Goal: Task Accomplishment & Management: Use online tool/utility

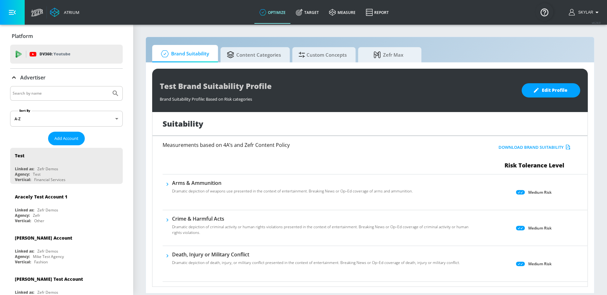
click at [23, 93] on input "Search by name" at bounding box center [61, 93] width 96 height 8
type input "universal"
click at [115, 96] on icon "Submit Search" at bounding box center [116, 94] width 8 height 8
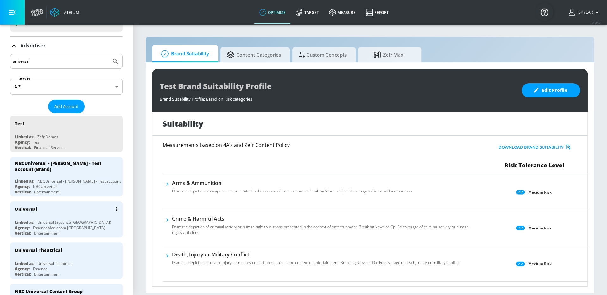
scroll to position [31, 0]
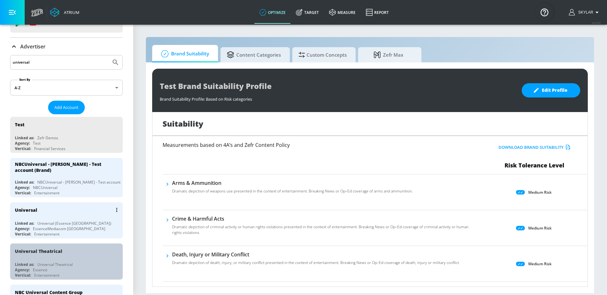
click at [78, 262] on div "Linked as: Universal Theatrical" at bounding box center [68, 264] width 106 height 5
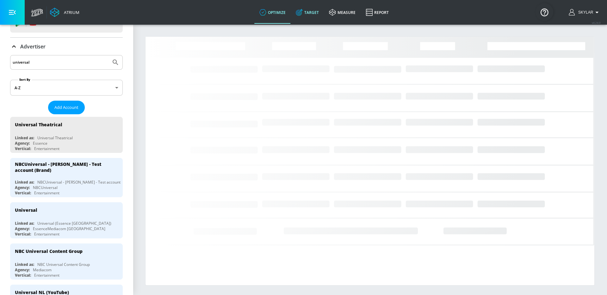
click at [311, 12] on link "Target" at bounding box center [307, 12] width 33 height 23
click at [15, 48] on icon at bounding box center [14, 47] width 8 height 8
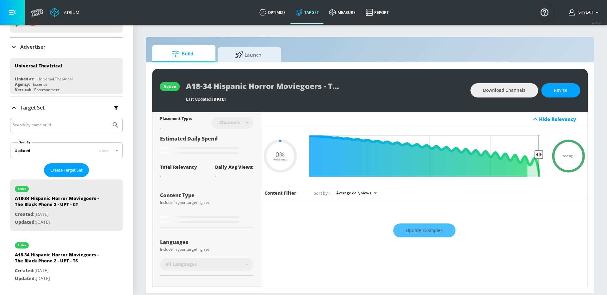
type input "0.05"
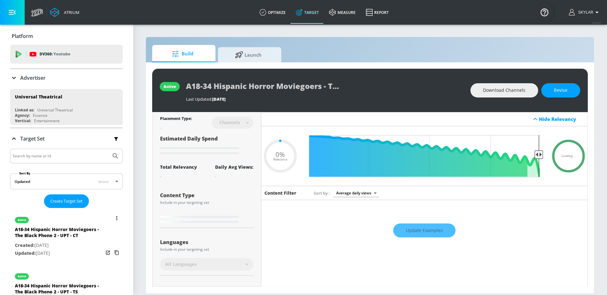
scroll to position [51, 0]
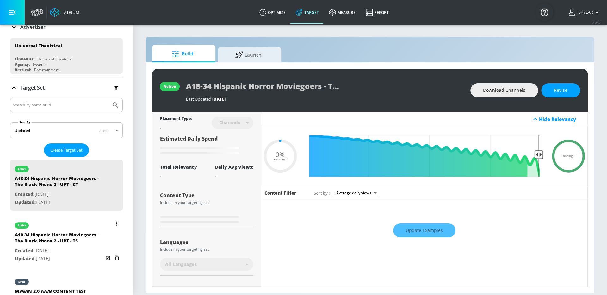
click at [38, 241] on div "A18-34 Hispanic Horror Moviegoers - The Black Phone 2 - UPT - TS" at bounding box center [59, 239] width 89 height 15
type input "A18-34 Hispanic Horror Moviegoers - The Black Phone 2 - UPT - TS"
type input "videos"
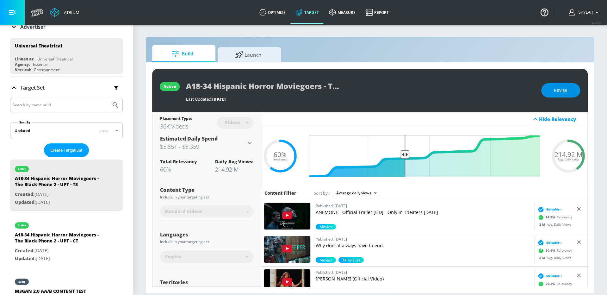
click at [557, 91] on span "Revise" at bounding box center [561, 90] width 14 height 8
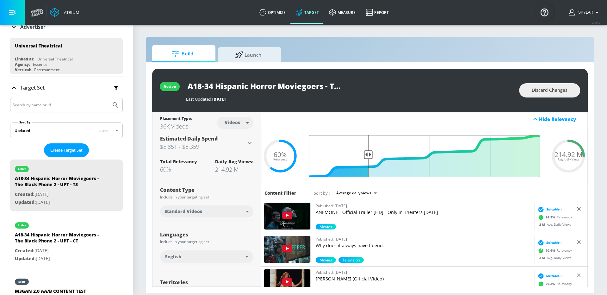
drag, startPoint x: 407, startPoint y: 155, endPoint x: 368, endPoint y: 154, distance: 39.0
click at [368, 154] on input "Final Threshold" at bounding box center [425, 156] width 238 height 42
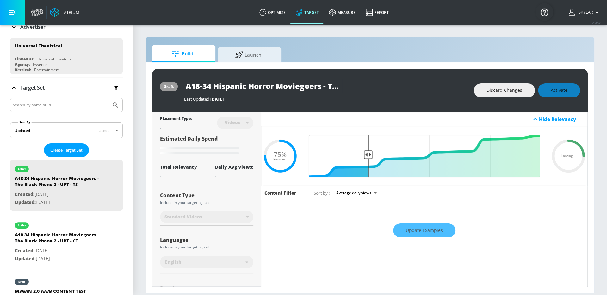
click at [438, 83] on div "A18-34 Hispanic Horror Moviegoers - The Black Phone 2 - UPT - TS" at bounding box center [326, 86] width 284 height 14
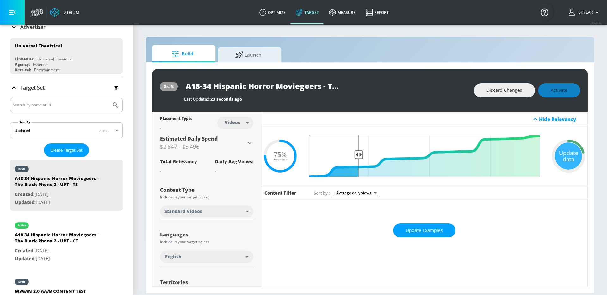
drag, startPoint x: 370, startPoint y: 153, endPoint x: 360, endPoint y: 153, distance: 10.8
click at [360, 153] on input "Final Threshold" at bounding box center [425, 156] width 238 height 42
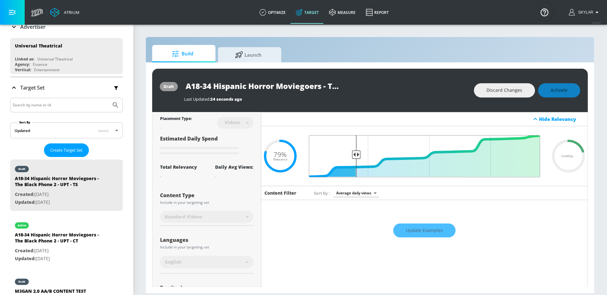
click at [357, 154] on input "Final Threshold" at bounding box center [425, 156] width 238 height 42
click at [562, 92] on div "Discard Changes Activate" at bounding box center [527, 90] width 106 height 14
click at [560, 88] on div "Discard Changes Activate" at bounding box center [527, 90] width 106 height 14
type input "0.79"
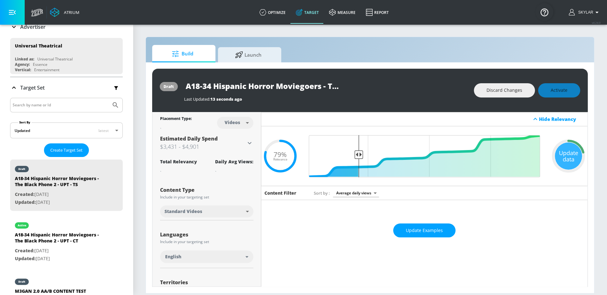
click at [568, 89] on div "Discard Changes Activate" at bounding box center [527, 90] width 106 height 14
click at [578, 164] on div "Update data" at bounding box center [568, 155] width 27 height 27
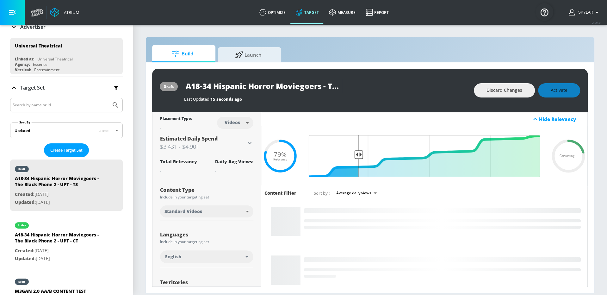
click at [553, 89] on div "Discard Changes Activate" at bounding box center [527, 90] width 106 height 14
click at [552, 87] on div "Discard Changes Activate" at bounding box center [527, 90] width 106 height 14
click at [551, 86] on div "Discard Changes Activate" at bounding box center [527, 90] width 106 height 14
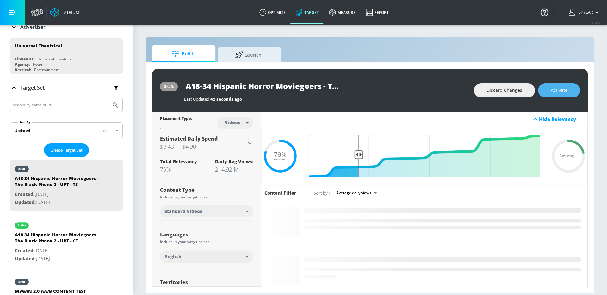
click at [561, 92] on span "Activate" at bounding box center [559, 90] width 17 height 8
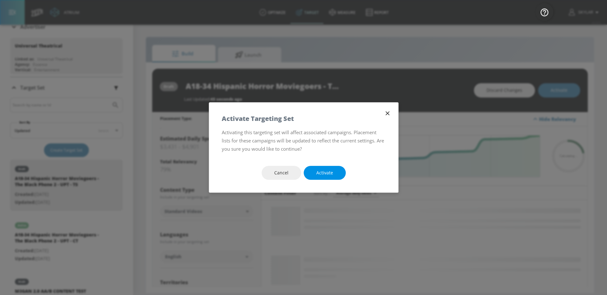
click at [338, 169] on button "Activate" at bounding box center [325, 173] width 42 height 14
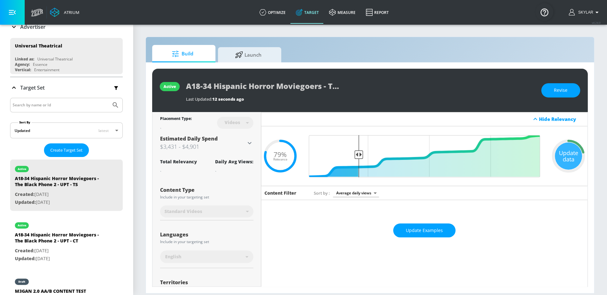
click at [406, 55] on div "Build Launch" at bounding box center [370, 53] width 436 height 17
